Goal: Task Accomplishment & Management: Manage account settings

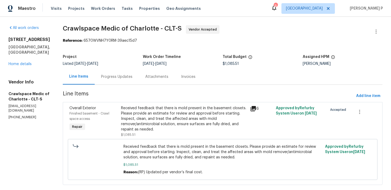
scroll to position [2, 0]
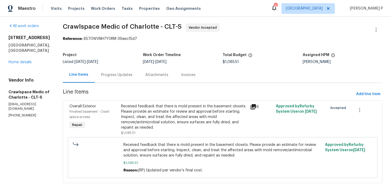
click at [135, 78] on div "Progress Updates" at bounding box center [117, 75] width 44 height 16
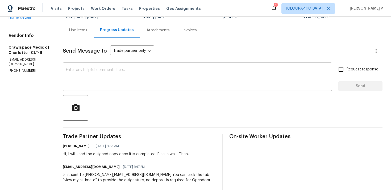
scroll to position [48, 0]
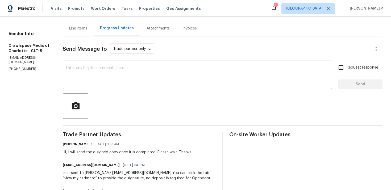
click at [132, 89] on div "x ​" at bounding box center [197, 75] width 269 height 27
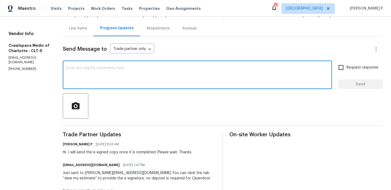
scroll to position [53, 0]
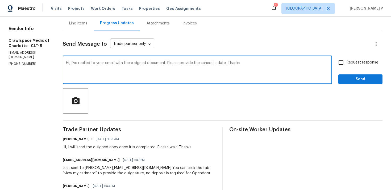
drag, startPoint x: 81, startPoint y: 64, endPoint x: 234, endPoint y: 62, distance: 153.3
click at [234, 62] on textarea "Hi, I've replied to your email with the e-signed document. Please provide the s…" at bounding box center [197, 70] width 263 height 19
type textarea "Hi, I've replied to your email with the e-signed document. Please provide the s…"
click at [359, 63] on span "Request response" at bounding box center [363, 63] width 32 height 6
click at [347, 63] on input "Request response" at bounding box center [341, 62] width 11 height 11
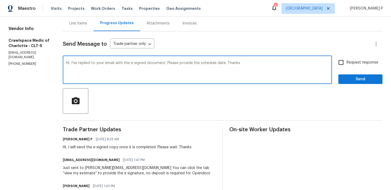
checkbox input "true"
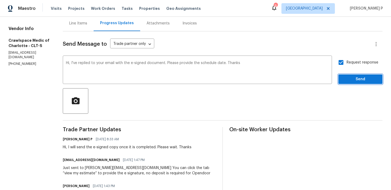
click at [354, 82] on span "Send" at bounding box center [361, 79] width 36 height 7
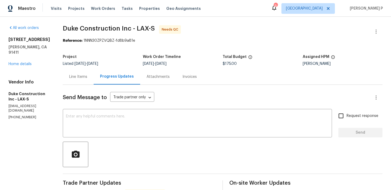
click at [87, 76] on div "Line Items" at bounding box center [78, 76] width 18 height 5
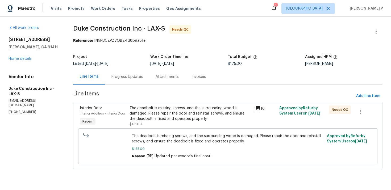
click at [175, 119] on div "The deadbolt is missing screws, and the surrounding wood is damaged. Please rep…" at bounding box center [191, 114] width 122 height 16
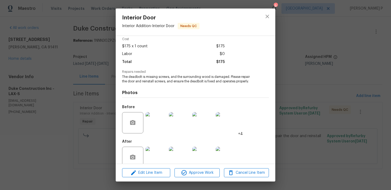
scroll to position [33, 0]
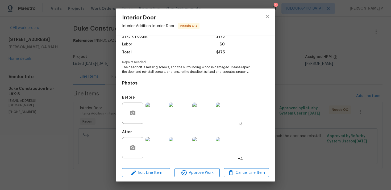
click at [156, 110] on img at bounding box center [156, 113] width 21 height 21
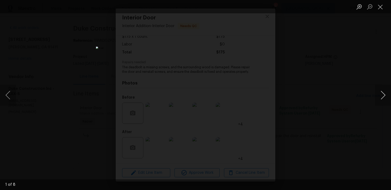
click at [384, 92] on button "Next image" at bounding box center [383, 95] width 16 height 21
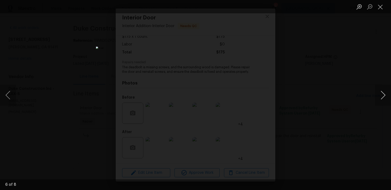
click at [384, 92] on button "Next image" at bounding box center [383, 95] width 16 height 21
click at [381, 5] on button "Close lightbox" at bounding box center [380, 6] width 11 height 9
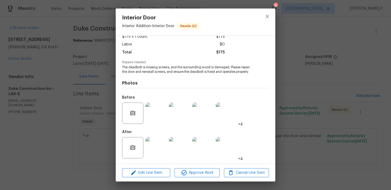
click at [231, 48] on div "Cost $175 x 1 count $175 Labor $0 Total $175" at bounding box center [195, 44] width 147 height 33
click at [167, 143] on img at bounding box center [156, 147] width 21 height 21
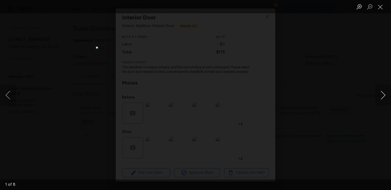
click at [384, 93] on button "Next image" at bounding box center [383, 95] width 16 height 21
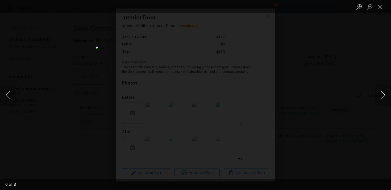
click at [384, 93] on button "Next image" at bounding box center [383, 95] width 16 height 21
click at [379, 3] on button "Close lightbox" at bounding box center [380, 6] width 11 height 9
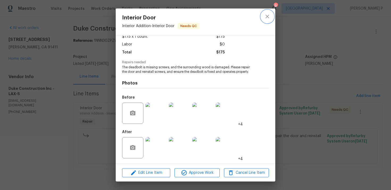
click at [267, 15] on icon "close" at bounding box center [267, 16] width 6 height 6
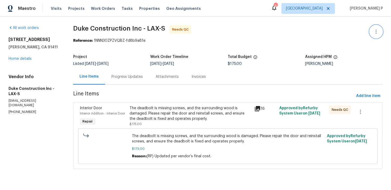
click at [376, 35] on button "button" at bounding box center [376, 31] width 13 height 13
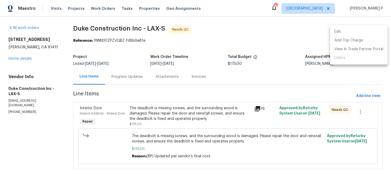
click at [355, 31] on li "Edit" at bounding box center [358, 31] width 57 height 9
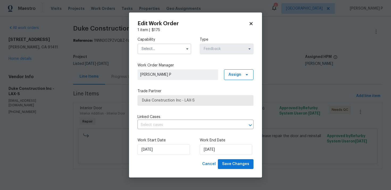
click at [168, 53] on input "text" at bounding box center [165, 49] width 54 height 11
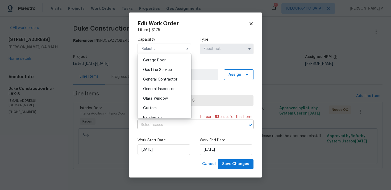
scroll to position [236, 0]
click at [161, 115] on span "Handyman" at bounding box center [152, 117] width 19 height 4
type input "Handyman"
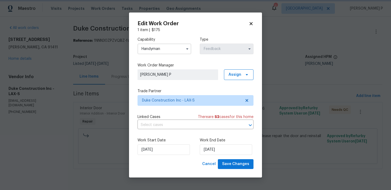
scroll to position [251, 0]
click at [212, 153] on input "9/18/2025" at bounding box center [226, 149] width 52 height 11
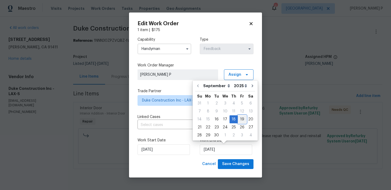
click at [242, 119] on div "19" at bounding box center [242, 119] width 9 height 7
type input "9/19/2025"
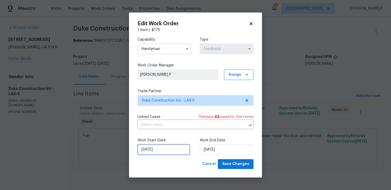
click at [165, 150] on input "9/16/2025" at bounding box center [164, 149] width 52 height 11
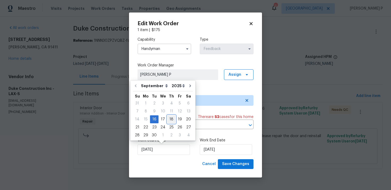
click at [172, 118] on div "18" at bounding box center [171, 119] width 8 height 7
type input "9/18/2025"
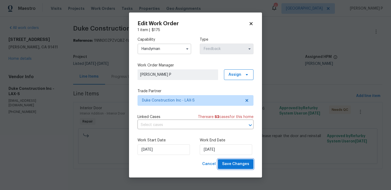
click at [232, 166] on span "Save Changes" at bounding box center [235, 164] width 27 height 7
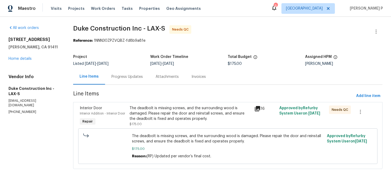
click at [134, 78] on div "Progress Updates" at bounding box center [126, 76] width 31 height 5
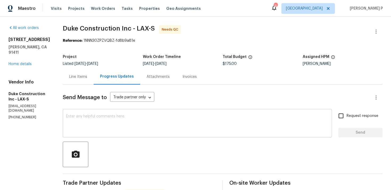
click at [140, 122] on textarea at bounding box center [197, 124] width 263 height 19
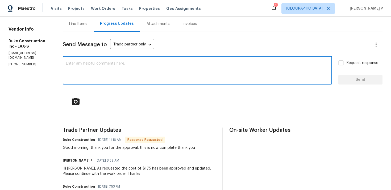
scroll to position [23, 0]
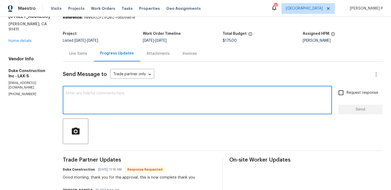
click at [142, 96] on textarea at bounding box center [197, 101] width 263 height 19
type textarea "WO closed. Thanks, Have a great day!!!"
click at [354, 112] on span "Send" at bounding box center [361, 109] width 36 height 7
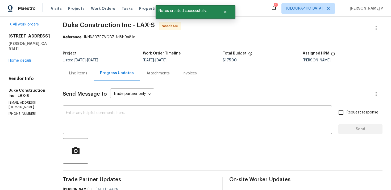
scroll to position [0, 0]
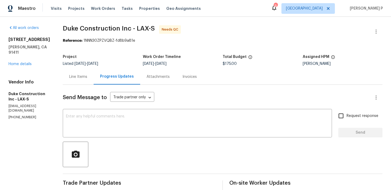
click at [87, 78] on div "Line Items" at bounding box center [78, 76] width 18 height 5
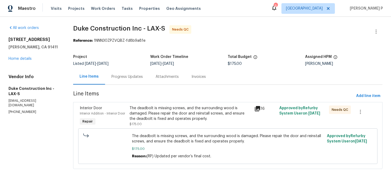
click at [185, 116] on div "The deadbolt is missing screws, and the surrounding wood is damaged. Please rep…" at bounding box center [191, 114] width 122 height 16
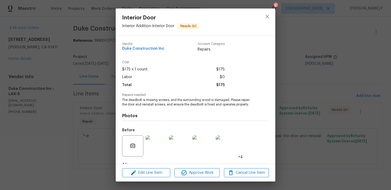
scroll to position [33, 0]
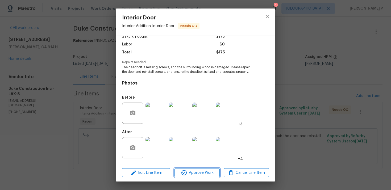
click at [203, 174] on span "Approve Work" at bounding box center [197, 173] width 42 height 7
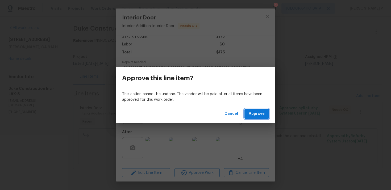
click at [259, 118] on button "Approve" at bounding box center [257, 114] width 24 height 10
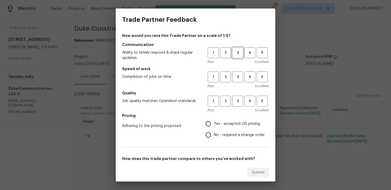
click at [237, 52] on span "3" at bounding box center [238, 53] width 10 height 6
click at [240, 74] on span "3" at bounding box center [238, 77] width 10 height 6
click at [239, 104] on span "3" at bounding box center [238, 101] width 10 height 6
click at [216, 137] on span "No - required a change order" at bounding box center [239, 136] width 51 height 6
click at [214, 137] on input "No - required a change order" at bounding box center [208, 135] width 11 height 11
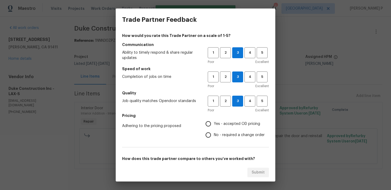
radio input "true"
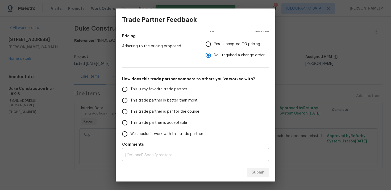
click at [144, 116] on label "This trade partner is par for the course" at bounding box center [161, 111] width 84 height 11
click at [130, 116] on input "This trade partner is par for the course" at bounding box center [124, 111] width 11 height 11
click at [265, 174] on button "Submit" at bounding box center [258, 173] width 22 height 10
radio input "true"
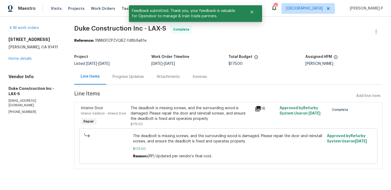
click at [128, 74] on div "Progress Updates" at bounding box center [128, 77] width 44 height 16
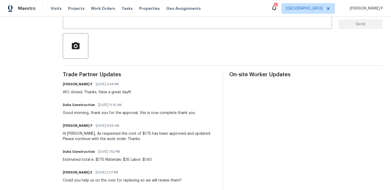
scroll to position [114, 0]
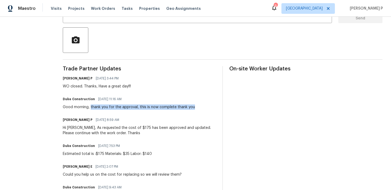
drag, startPoint x: 99, startPoint y: 107, endPoint x: 212, endPoint y: 107, distance: 113.1
click at [212, 107] on div "Duke Construction 09/19/2025 11:16 AM Good morning, thank you for the approval,…" at bounding box center [139, 103] width 153 height 14
click at [155, 106] on div "Good morning, thank you for the approval, this is now complete thank you" at bounding box center [129, 107] width 132 height 5
drag, startPoint x: 99, startPoint y: 107, endPoint x: 183, endPoint y: 107, distance: 83.3
click at [183, 107] on div "Good morning, thank you for the approval, this is now complete thank you" at bounding box center [129, 107] width 132 height 5
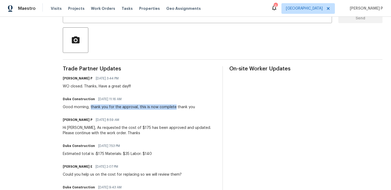
copy div "thank you for the approval, this is now complete"
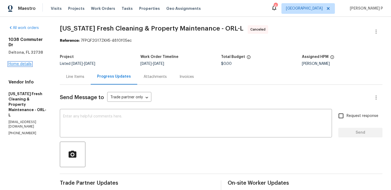
click at [15, 62] on link "Home details" at bounding box center [20, 64] width 23 height 4
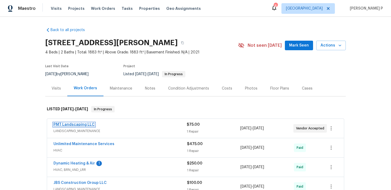
click at [81, 124] on link "PMT Landscaping LLC" at bounding box center [73, 125] width 41 height 4
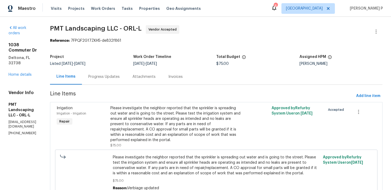
click at [120, 75] on div "Progress Updates" at bounding box center [103, 76] width 31 height 5
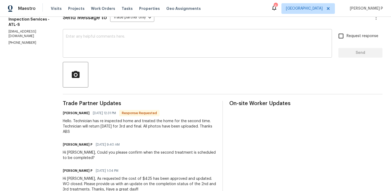
scroll to position [77, 0]
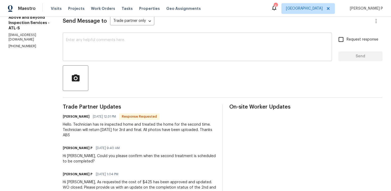
click at [104, 43] on textarea at bounding box center [197, 47] width 263 height 19
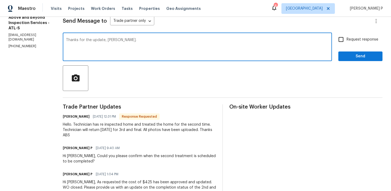
type textarea "Thanks for the update, [PERSON_NAME]."
click at [349, 56] on span "Send" at bounding box center [361, 56] width 36 height 7
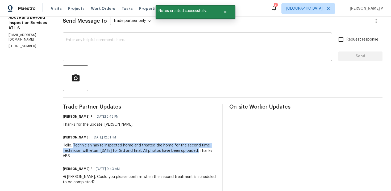
drag, startPoint x: 93, startPoint y: 145, endPoint x: 99, endPoint y: 154, distance: 10.7
click at [99, 154] on div "Hello. Technician has re inspected home and treated the home for the second tim…" at bounding box center [139, 150] width 153 height 16
copy div "Technician has re inspected home and treated the home for the second time. Tech…"
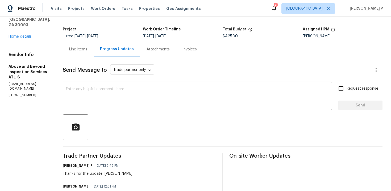
scroll to position [0, 0]
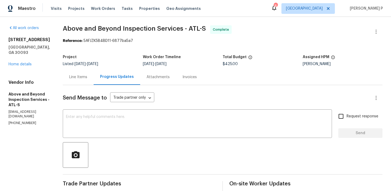
drag, startPoint x: 9, startPoint y: 39, endPoint x: 61, endPoint y: 39, distance: 52.4
click at [50, 39] on h2 "[STREET_ADDRESS]" at bounding box center [30, 39] width 42 height 5
copy h2 "[STREET_ADDRESS]"
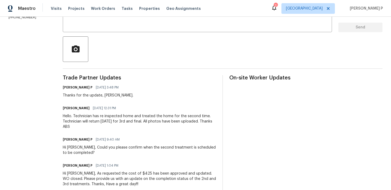
scroll to position [110, 0]
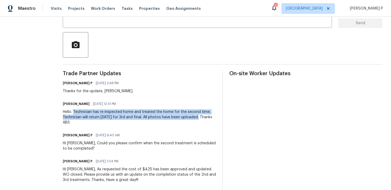
drag, startPoint x: 93, startPoint y: 112, endPoint x: 100, endPoint y: 122, distance: 12.5
click at [100, 122] on div "Hello. Technician has re inspected home and treated the home for the second tim…" at bounding box center [139, 117] width 153 height 16
copy div "Technician has re inspected home and treated the home for the second time. Tech…"
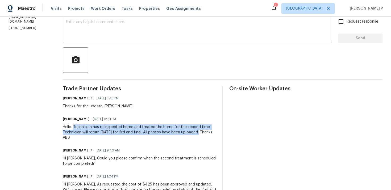
scroll to position [84, 0]
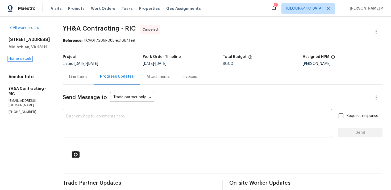
click at [21, 59] on link "Home details" at bounding box center [20, 59] width 23 height 4
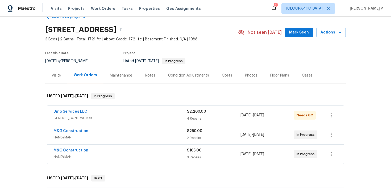
scroll to position [23, 0]
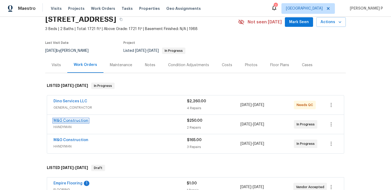
click at [76, 122] on link "M&G Construction" at bounding box center [70, 121] width 35 height 4
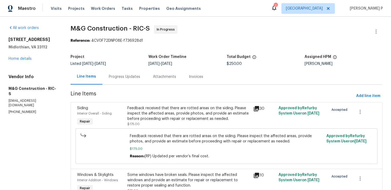
click at [129, 77] on div "Progress Updates" at bounding box center [124, 76] width 31 height 5
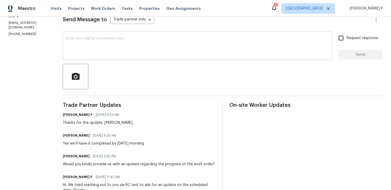
scroll to position [79, 0]
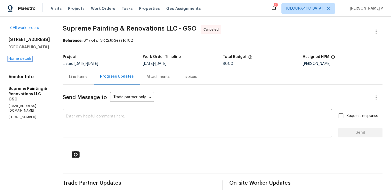
click at [27, 60] on link "Home details" at bounding box center [20, 59] width 23 height 4
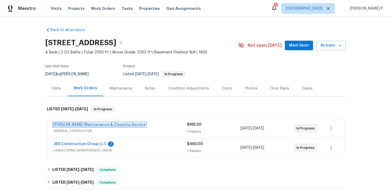
click at [98, 125] on link "Baker's Maintenance & Cleaning Service" at bounding box center [99, 125] width 92 height 4
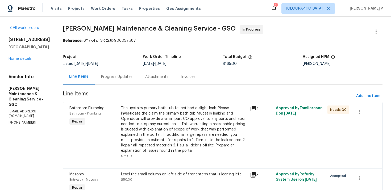
click at [129, 81] on div "Progress Updates" at bounding box center [117, 77] width 44 height 16
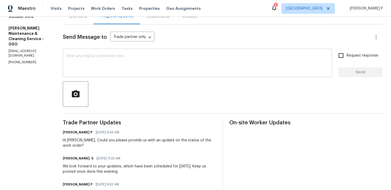
scroll to position [67, 0]
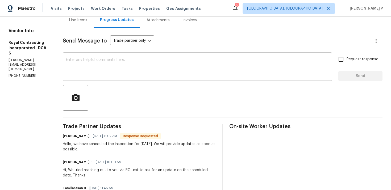
scroll to position [58, 0]
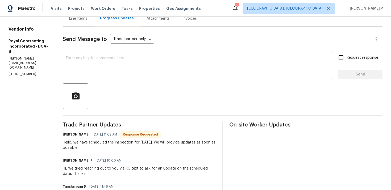
click at [115, 76] on div "x ​" at bounding box center [197, 65] width 269 height 27
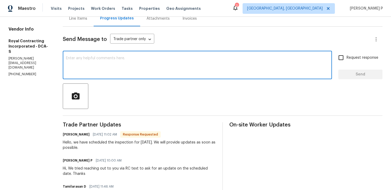
click at [91, 55] on div "x ​" at bounding box center [197, 65] width 269 height 27
type textarea "Thanks for the update, [PERSON_NAME]."
click at [346, 76] on span "Send" at bounding box center [361, 74] width 36 height 7
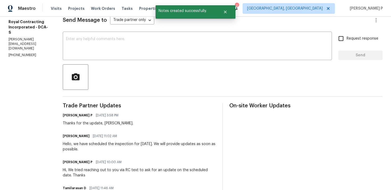
scroll to position [84, 0]
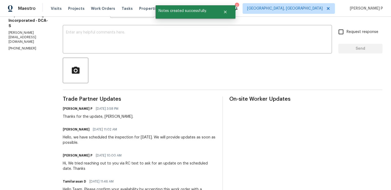
drag, startPoint x: 80, startPoint y: 137, endPoint x: 123, endPoint y: 144, distance: 43.9
click at [123, 144] on div "Hello, we have scheduled the inspection for [DATE]. We will provide updates as …" at bounding box center [139, 140] width 153 height 11
copy div "we have scheduled the inspection for [DATE]. We will provide updates as soon as…"
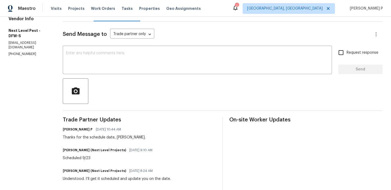
scroll to position [52, 0]
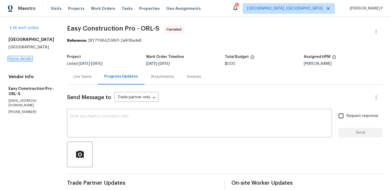
click at [23, 59] on link "Home details" at bounding box center [20, 59] width 23 height 4
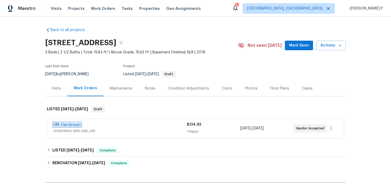
click at [70, 125] on link "HM-Handyman" at bounding box center [66, 125] width 27 height 4
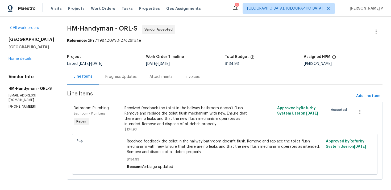
click at [120, 78] on div "Progress Updates" at bounding box center [120, 76] width 31 height 5
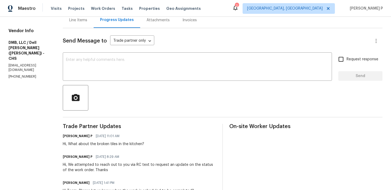
scroll to position [59, 0]
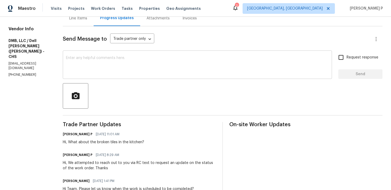
click at [87, 72] on textarea at bounding box center [197, 65] width 263 height 19
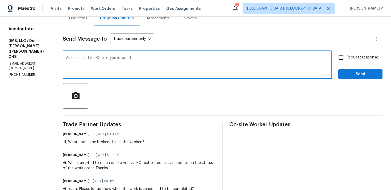
click at [120, 59] on textarea "As discussed via RC text you infor,ed" at bounding box center [197, 65] width 263 height 19
click at [150, 59] on textarea "As discussed via RC text you informed" at bounding box center [197, 65] width 263 height 19
paste textarea "I'm still trying to get someone over there. They have been notified and will be…"
click at [63, 62] on div "As discussed via RC text you informed "I'm still trying to get someone over the…" at bounding box center [197, 65] width 269 height 27
click at [63, 60] on div "As discussed via RC text you informed "I'm still trying to get someone over the…" at bounding box center [197, 65] width 269 height 27
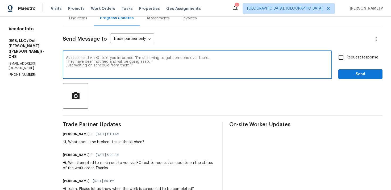
click at [63, 65] on div "As discussed via RC text you informed "I'm still trying to get someone over the…" at bounding box center [197, 65] width 269 height 27
click at [66, 66] on textarea "As discussed via RC text you informed "I'm still trying to get someone over the…" at bounding box center [197, 65] width 263 height 19
click at [66, 61] on textarea "As discussed via RC text you informed "I'm still trying to get someone over the…" at bounding box center [197, 65] width 263 height 19
click at [100, 63] on textarea "As discussed via RC text you informed "I'm still trying to get someone over the…" at bounding box center [197, 65] width 263 height 19
click at [143, 56] on textarea "As discussed via RC text you informed "I'm still trying to get someone over the…" at bounding box center [197, 65] width 263 height 19
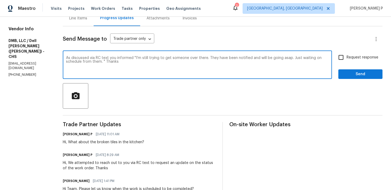
click at [143, 56] on textarea "As discussed via RC text you informed "I'm still trying to get someone over the…" at bounding box center [197, 65] width 263 height 19
type textarea "As discussed via RC text you informed "I'm still trying to get someone over the…"
click at [340, 54] on input "Request response" at bounding box center [341, 57] width 11 height 11
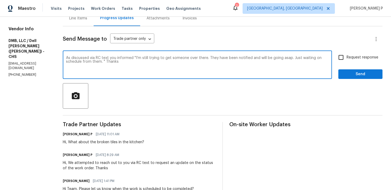
checkbox input "true"
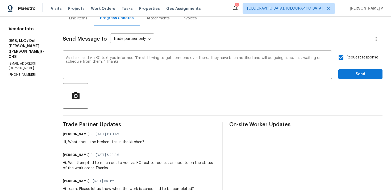
click at [356, 73] on span "Send" at bounding box center [361, 74] width 36 height 7
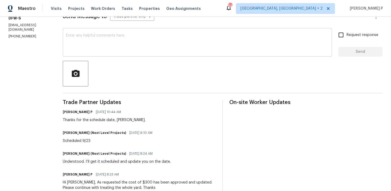
scroll to position [81, 0]
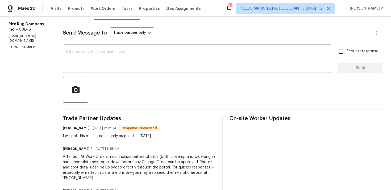
scroll to position [45, 0]
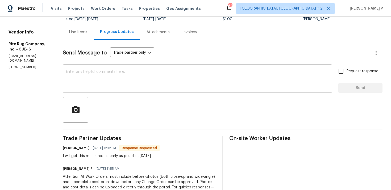
click at [126, 77] on textarea at bounding box center [197, 79] width 263 height 19
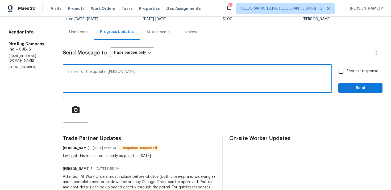
type textarea "Thanks for the update, Herbert."
click at [347, 91] on span "Send" at bounding box center [361, 88] width 36 height 7
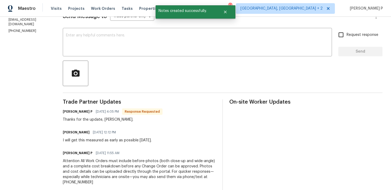
scroll to position [82, 0]
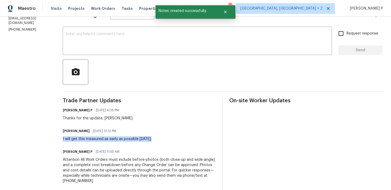
drag, startPoint x: 63, startPoint y: 138, endPoint x: 155, endPoint y: 139, distance: 92.6
click at [155, 139] on div "Herbert Wilson 09/19/2025 12:12 PM I will get this measured as early as possibl…" at bounding box center [139, 134] width 153 height 14
copy div "I will get this measured as early as possible Monday."
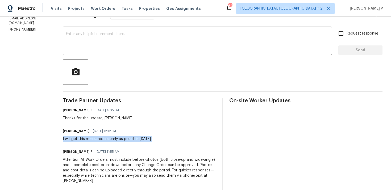
scroll to position [0, 0]
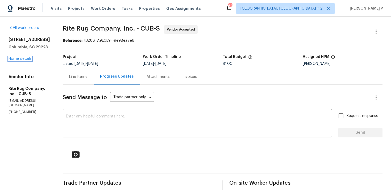
click at [26, 58] on link "Home details" at bounding box center [20, 59] width 23 height 4
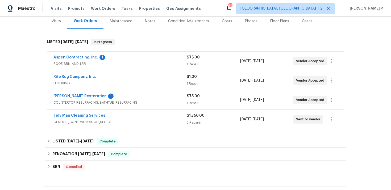
scroll to position [76, 0]
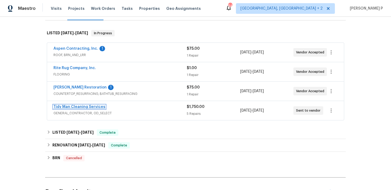
click at [88, 106] on link "Tidy Man Cleaning Services" at bounding box center [79, 107] width 52 height 4
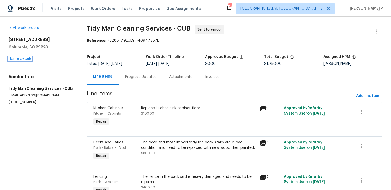
click at [27, 59] on link "Home details" at bounding box center [20, 59] width 23 height 4
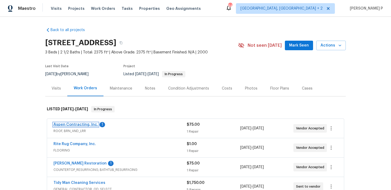
click at [83, 125] on link "Aspen Contracting, Inc." at bounding box center [75, 125] width 45 height 4
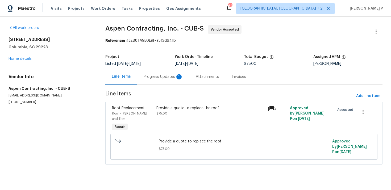
click at [155, 78] on div "Progress Updates 1" at bounding box center [163, 76] width 39 height 5
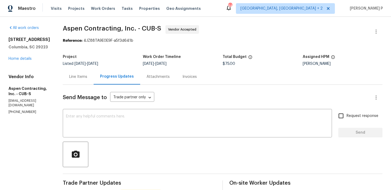
click at [85, 79] on div "Line Items" at bounding box center [78, 76] width 18 height 5
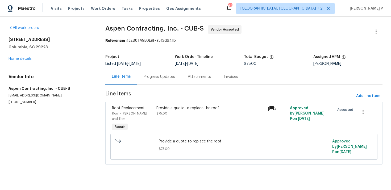
click at [185, 108] on div "Provide a quote to replace the roof" at bounding box center [210, 108] width 108 height 5
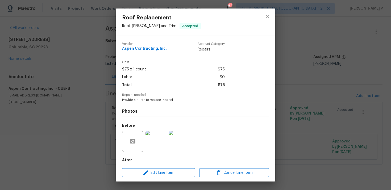
scroll to position [28, 0]
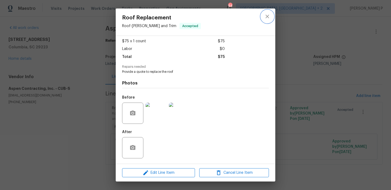
click at [267, 16] on icon "close" at bounding box center [267, 16] width 6 height 6
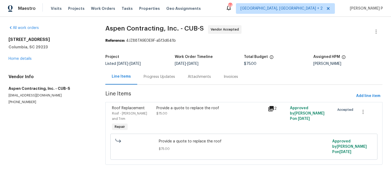
click at [157, 75] on div "Progress Updates" at bounding box center [159, 76] width 31 height 5
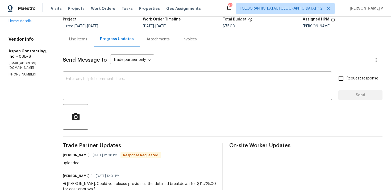
scroll to position [46, 0]
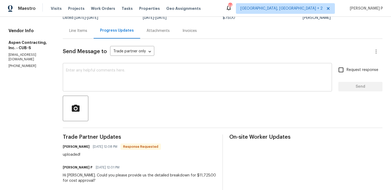
click at [151, 83] on textarea at bounding box center [197, 78] width 263 height 19
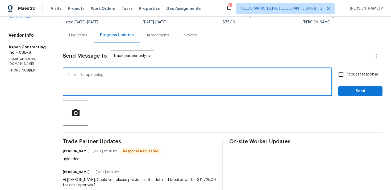
scroll to position [41, 0]
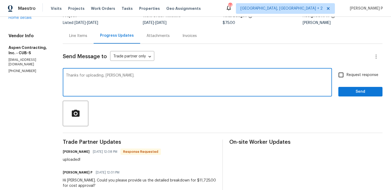
click at [110, 75] on textarea "Thanks for uploading, kyle." at bounding box center [197, 83] width 263 height 19
click at [109, 76] on textarea "Thanks for uploading, kyle." at bounding box center [197, 83] width 263 height 19
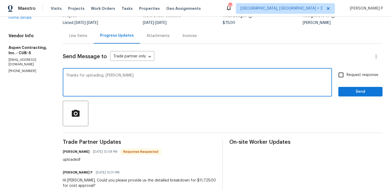
type textarea "Thanks for uploading, Kyle."
click at [356, 92] on span "Send" at bounding box center [361, 92] width 36 height 7
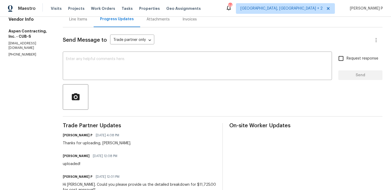
scroll to position [0, 0]
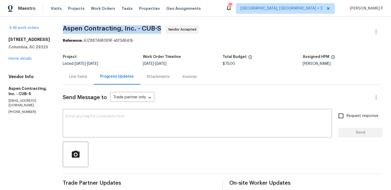
drag, startPoint x: 66, startPoint y: 29, endPoint x: 162, endPoint y: 28, distance: 95.8
click at [161, 28] on span "Aspen Contracting, Inc. - CUB-S" at bounding box center [112, 28] width 98 height 6
copy span "Aspen Contracting, Inc. - CUB-S"
click at [82, 77] on div "Line Items" at bounding box center [78, 76] width 18 height 5
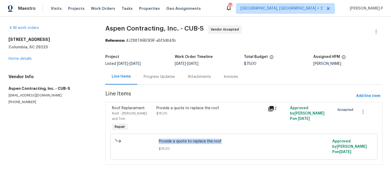
drag, startPoint x: 159, startPoint y: 136, endPoint x: 220, endPoint y: 136, distance: 61.5
click at [220, 139] on span "Provide a quote to replace the roof" at bounding box center [244, 141] width 170 height 5
copy span "Provide a quote to replace the roof"
click at [158, 78] on div "Progress Updates" at bounding box center [159, 76] width 31 height 5
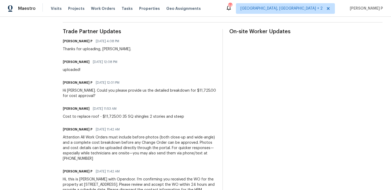
scroll to position [172, 0]
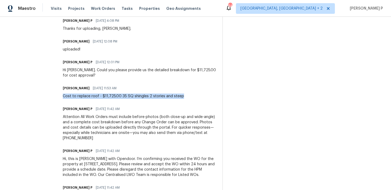
drag, startPoint x: 65, startPoint y: 96, endPoint x: 200, endPoint y: 99, distance: 134.9
click at [200, 99] on div "Trade Partner Updates Ramyasri P 09/19/2025 4:08 PM Thanks for uploading, Kyle.…" at bounding box center [139, 115] width 153 height 212
copy div "Cost to replace roof - $11,725.00 35 SQ shingles 2 stories and steep"
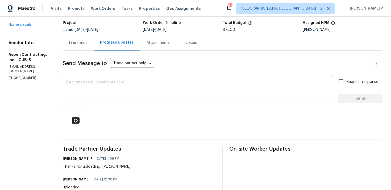
scroll to position [0, 0]
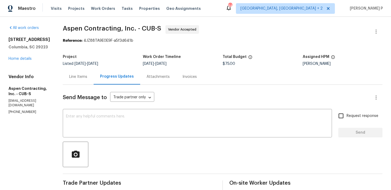
click at [21, 56] on div "105 Beaver Dam Rd Columbia, SC 29223 Home details" at bounding box center [30, 49] width 42 height 24
click at [22, 59] on link "Home details" at bounding box center [20, 59] width 23 height 4
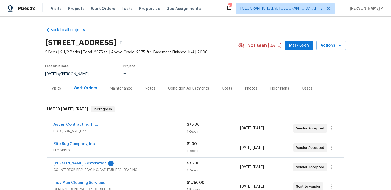
click at [69, 166] on span "Griffin Restoration" at bounding box center [79, 163] width 53 height 5
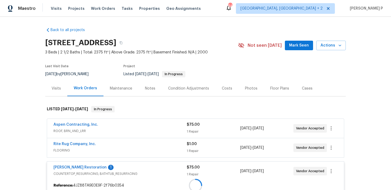
click at [75, 165] on div "Griffin Restoration 1 COUNTERTOP_RESURFACING, BATHTUB_RESURFACING $75.00 1 Repa…" at bounding box center [195, 171] width 297 height 19
click at [75, 169] on link "Griffin Restoration" at bounding box center [79, 168] width 53 height 4
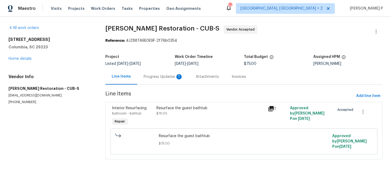
click at [156, 78] on div "Progress Updates 1" at bounding box center [163, 76] width 39 height 5
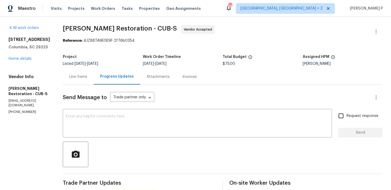
click at [75, 71] on div "Line Items" at bounding box center [78, 77] width 31 height 16
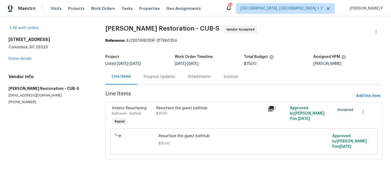
click at [177, 113] on div "Resurface the guest bathtub $75.00" at bounding box center [210, 111] width 108 height 11
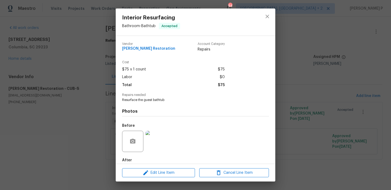
scroll to position [28, 0]
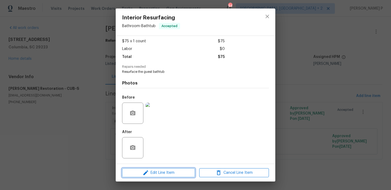
click at [167, 173] on span "Edit Line Item" at bounding box center [159, 173] width 70 height 7
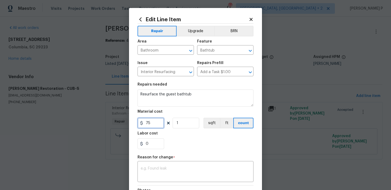
click at [152, 118] on input "75" at bounding box center [151, 123] width 27 height 11
click at [152, 123] on input "75" at bounding box center [151, 123] width 27 height 11
type input "450"
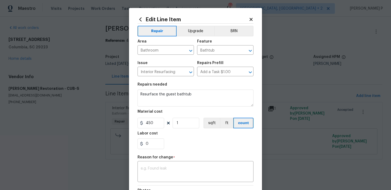
click at [160, 162] on div "Reason for change *" at bounding box center [196, 159] width 116 height 7
click at [160, 170] on textarea at bounding box center [196, 172] width 110 height 11
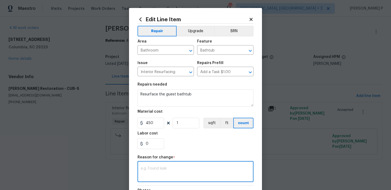
paste textarea "(RP) Updated per vendor’s final cost."
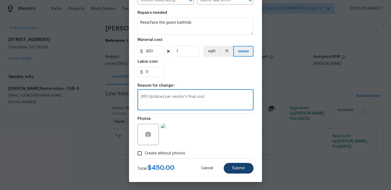
type textarea "(RP) Updated per vendor’s final cost."
click at [242, 166] on button "Submit" at bounding box center [239, 168] width 30 height 11
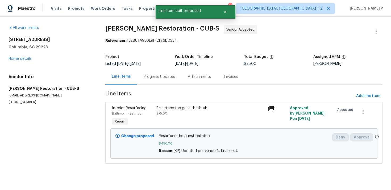
scroll to position [0, 0]
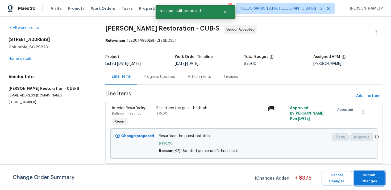
click at [368, 177] on span "Submit Changes" at bounding box center [369, 178] width 25 height 12
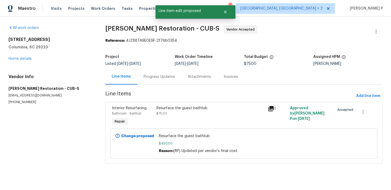
click at [157, 76] on div "Progress Updates" at bounding box center [159, 76] width 31 height 5
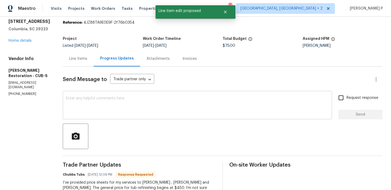
scroll to position [32, 0]
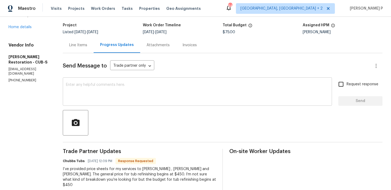
click at [152, 91] on textarea at bounding box center [197, 92] width 263 height 19
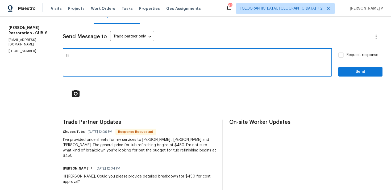
scroll to position [59, 0]
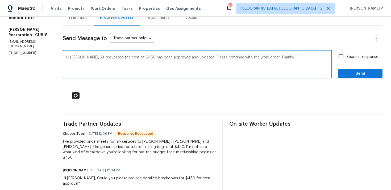
type textarea "Hi Chubbs, As requested the cost of $450 has been approved and updated. Please …"
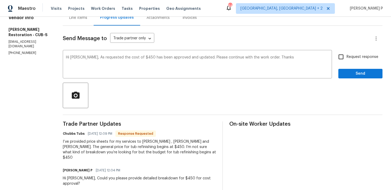
drag, startPoint x: 61, startPoint y: 143, endPoint x: 138, endPoint y: 154, distance: 77.4
click at [138, 154] on div "I’ve provided price sheets for my services to Nick , Ryan and Kati. The general…" at bounding box center [139, 149] width 153 height 21
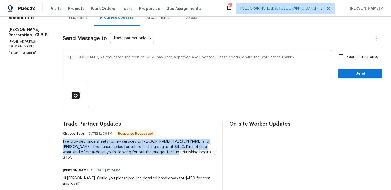
drag, startPoint x: 60, startPoint y: 142, endPoint x: 144, endPoint y: 156, distance: 84.6
click at [144, 156] on div "All work orders 105 Beaver Dam Rd Columbia, SC 29223 Home details Vendor Info G…" at bounding box center [195, 132] width 391 height 349
copy div "I’ve provided price sheets for my services to Nick , Ryan and Kati. The general…"
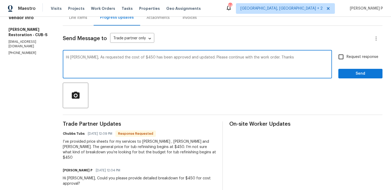
drag, startPoint x: 85, startPoint y: 58, endPoint x: 260, endPoint y: 57, distance: 174.8
click at [260, 57] on textarea "Hi Chubbs, As requested the cost of $450 has been approved and updated. Please …" at bounding box center [197, 65] width 263 height 19
click at [354, 57] on span "Request response" at bounding box center [363, 57] width 32 height 6
click at [347, 57] on input "Request response" at bounding box center [341, 56] width 11 height 11
checkbox input "true"
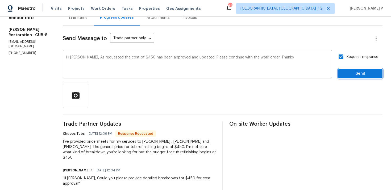
click at [355, 69] on button "Send" at bounding box center [360, 74] width 44 height 10
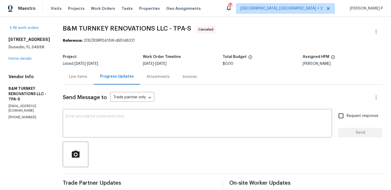
click at [87, 76] on div "Line Items" at bounding box center [78, 76] width 18 height 5
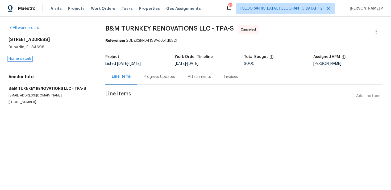
click at [20, 58] on link "Home details" at bounding box center [20, 59] width 23 height 4
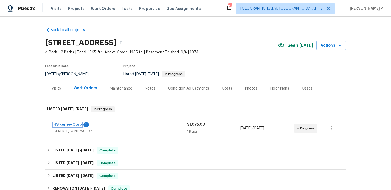
click at [69, 125] on link "HS Renew Corp" at bounding box center [67, 125] width 28 height 4
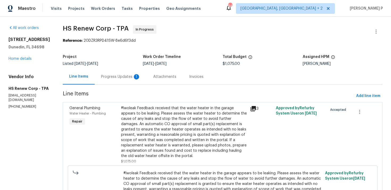
click at [123, 77] on div "Progress Updates 1" at bounding box center [120, 76] width 39 height 5
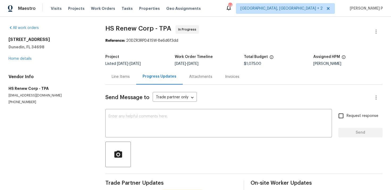
click at [115, 78] on div "Line Items" at bounding box center [121, 76] width 18 height 5
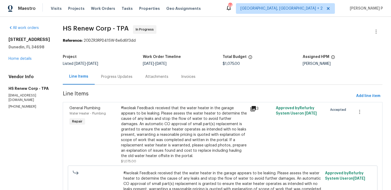
click at [111, 76] on div "Progress Updates" at bounding box center [116, 76] width 31 height 5
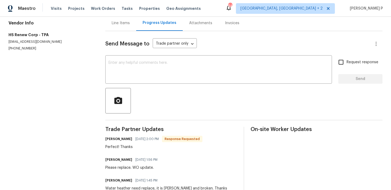
click at [117, 23] on div "Line Items" at bounding box center [121, 22] width 18 height 5
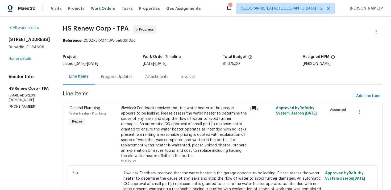
click at [125, 76] on div "Progress Updates" at bounding box center [116, 76] width 31 height 5
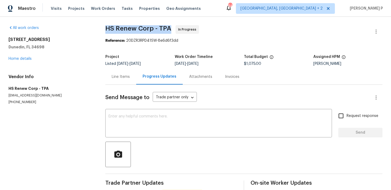
drag, startPoint x: 105, startPoint y: 28, endPoint x: 170, endPoint y: 28, distance: 64.9
click at [170, 28] on span "HS Renew Corp - TPA In Progress" at bounding box center [237, 31] width 264 height 13
copy span "HS Renew Corp - TPA"
click at [109, 25] on div "All work orders [STREET_ADDRESS] Home details Vendor Info HS Renew Corp - TPA […" at bounding box center [195, 149] width 391 height 264
drag, startPoint x: 105, startPoint y: 27, endPoint x: 155, endPoint y: 27, distance: 49.8
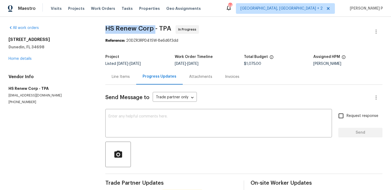
click at [155, 27] on span "HS Renew Corp - TPA" at bounding box center [138, 28] width 66 height 6
copy span "HS Renew Corp"
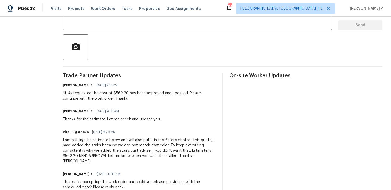
scroll to position [110, 0]
